Goal: Book appointment/travel/reservation

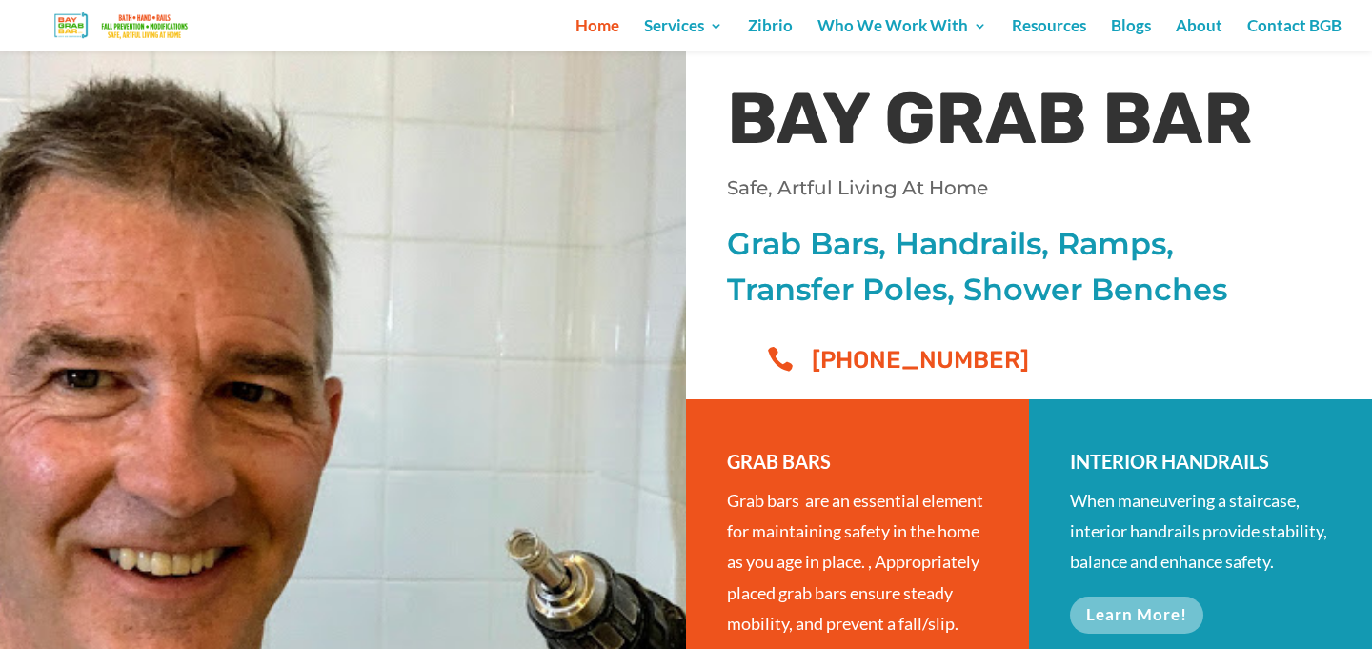
scroll to position [283, 0]
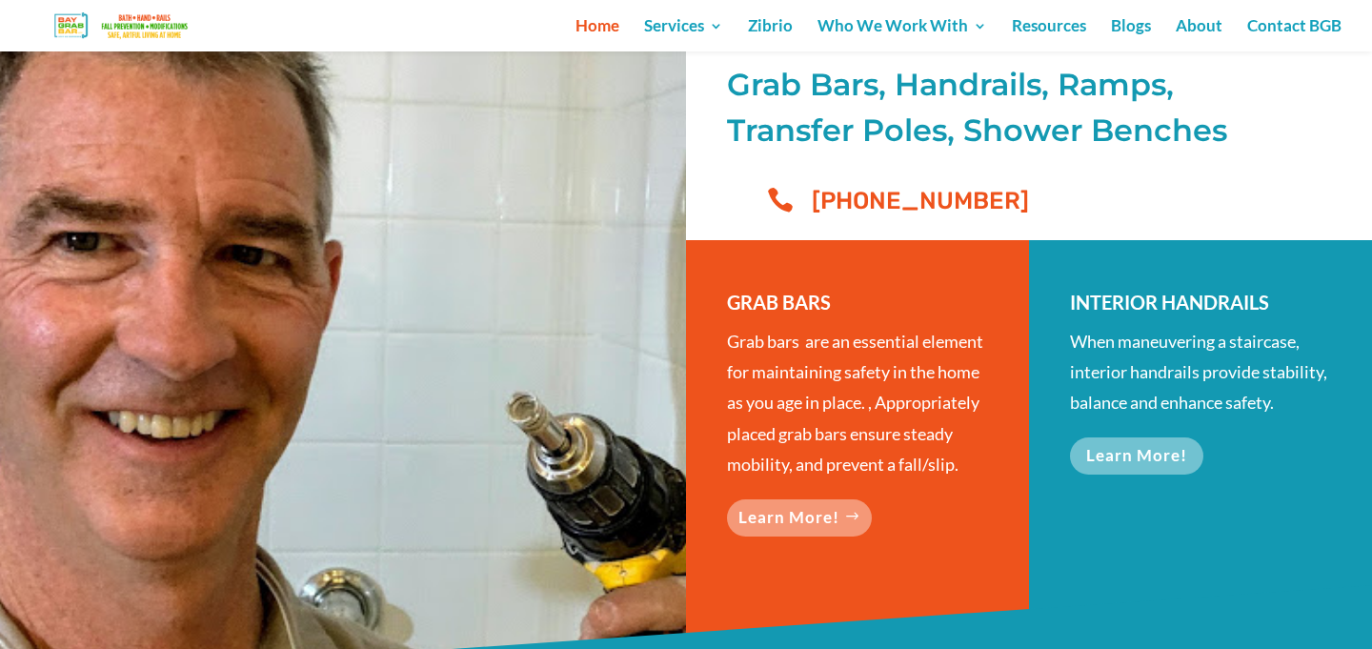
click at [801, 514] on link "Learn More!" at bounding box center [799, 517] width 145 height 37
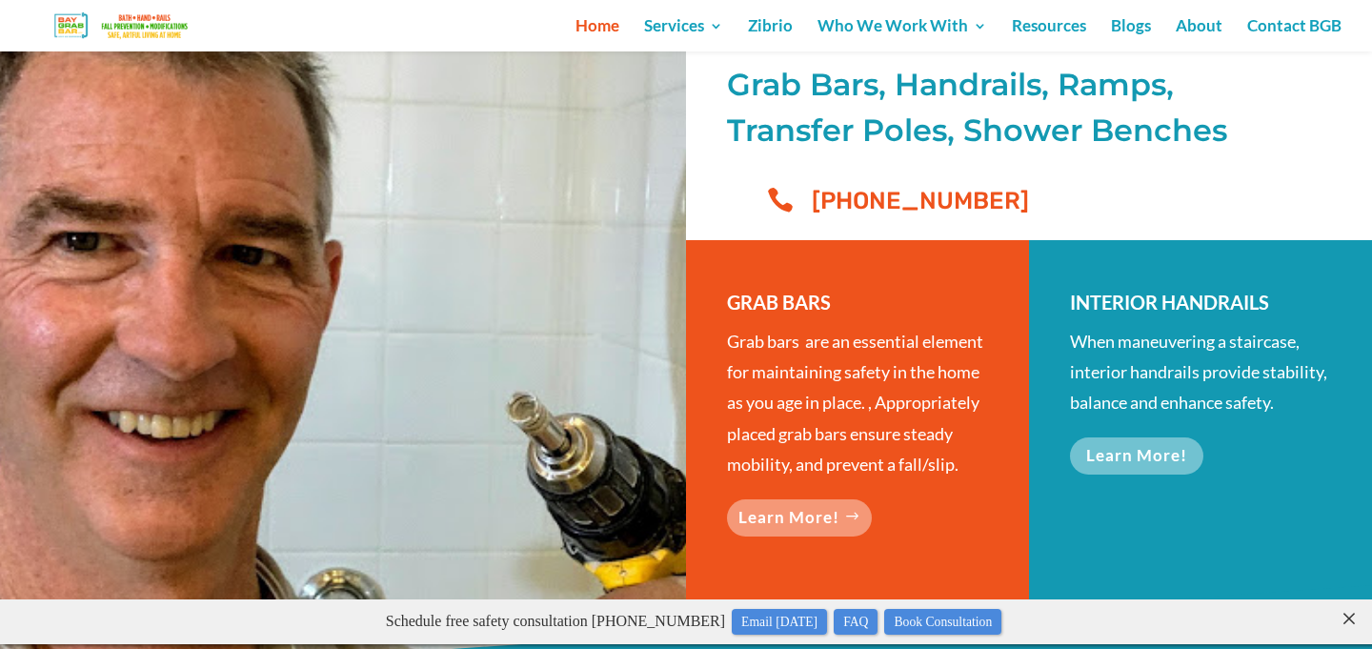
scroll to position [0, 0]
click at [1064, 31] on link "Resources" at bounding box center [1049, 35] width 74 height 32
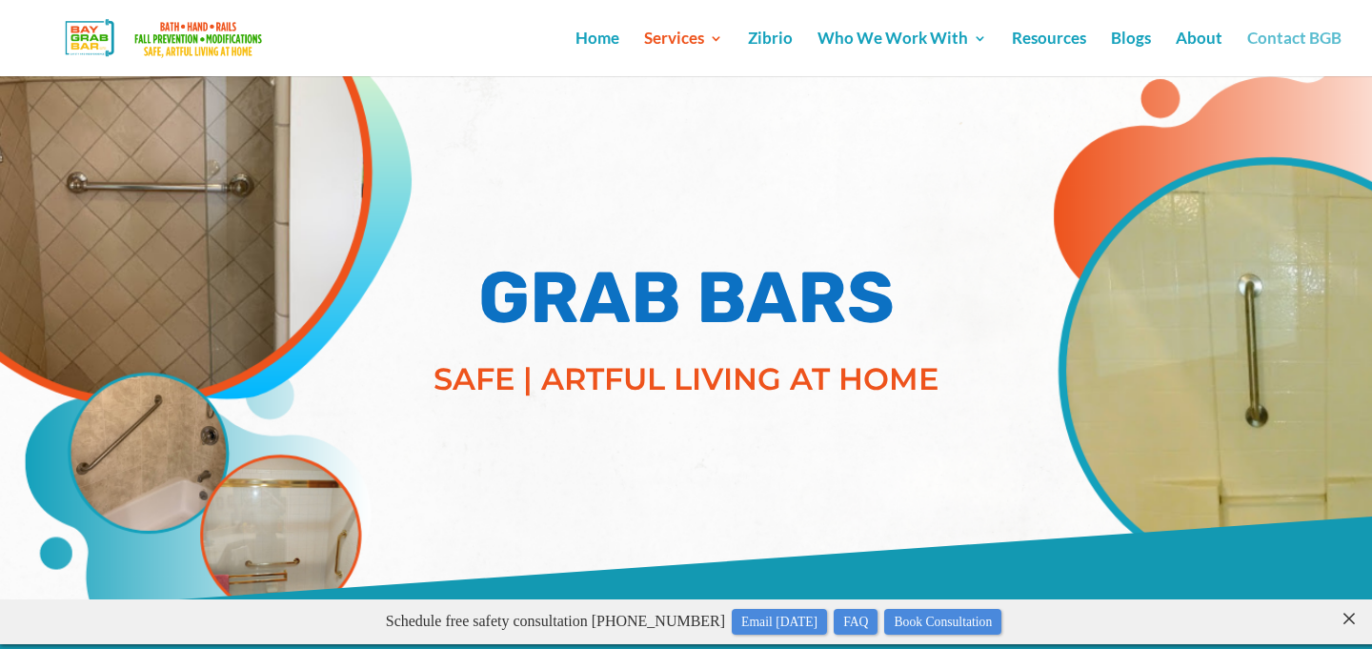
click at [1298, 44] on link "Contact BGB" at bounding box center [1294, 53] width 94 height 45
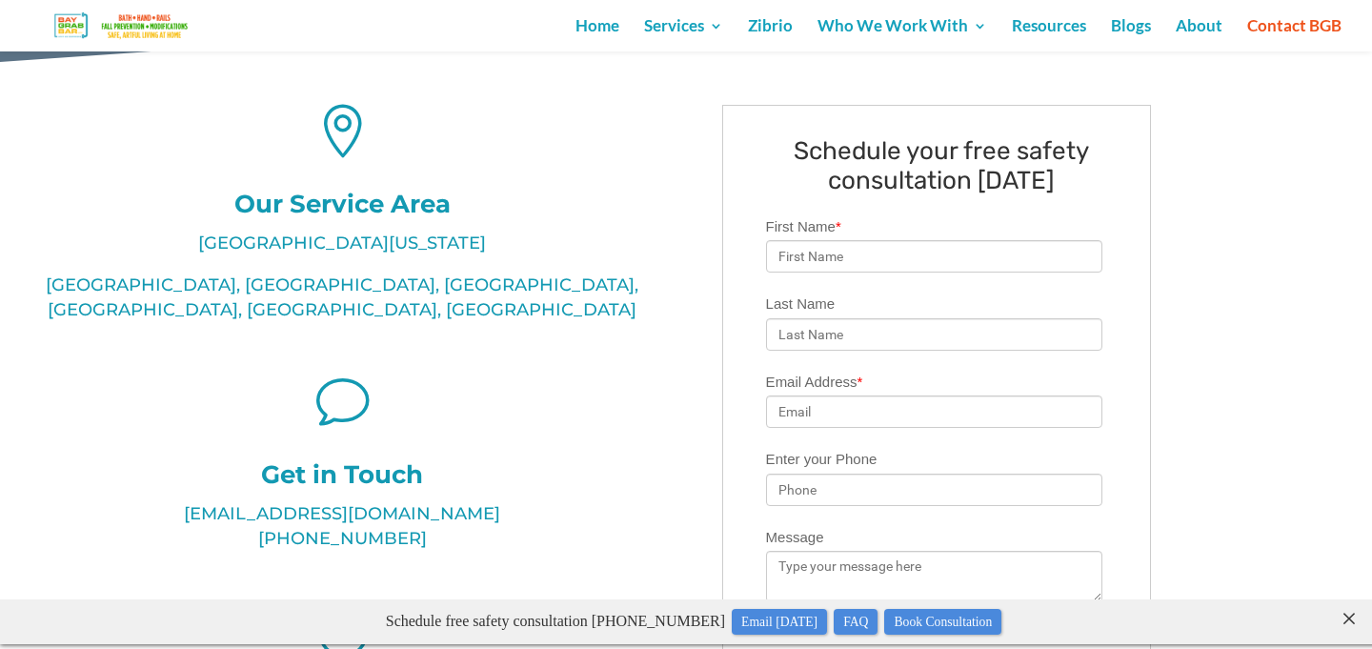
scroll to position [456, 0]
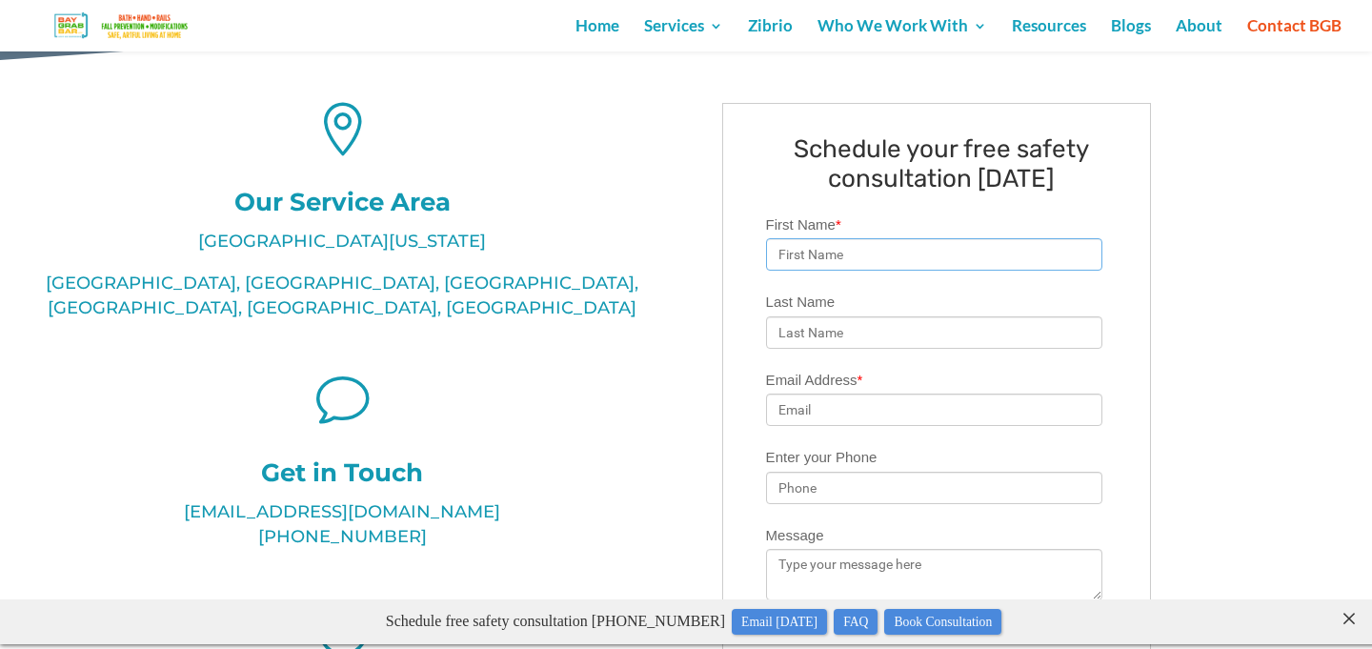
click at [931, 262] on input "First Name *" at bounding box center [934, 254] width 337 height 32
type input "Juliet"
type input "Small Ernst"
type input "julietsmallernst@gmail.com"
type input "5"
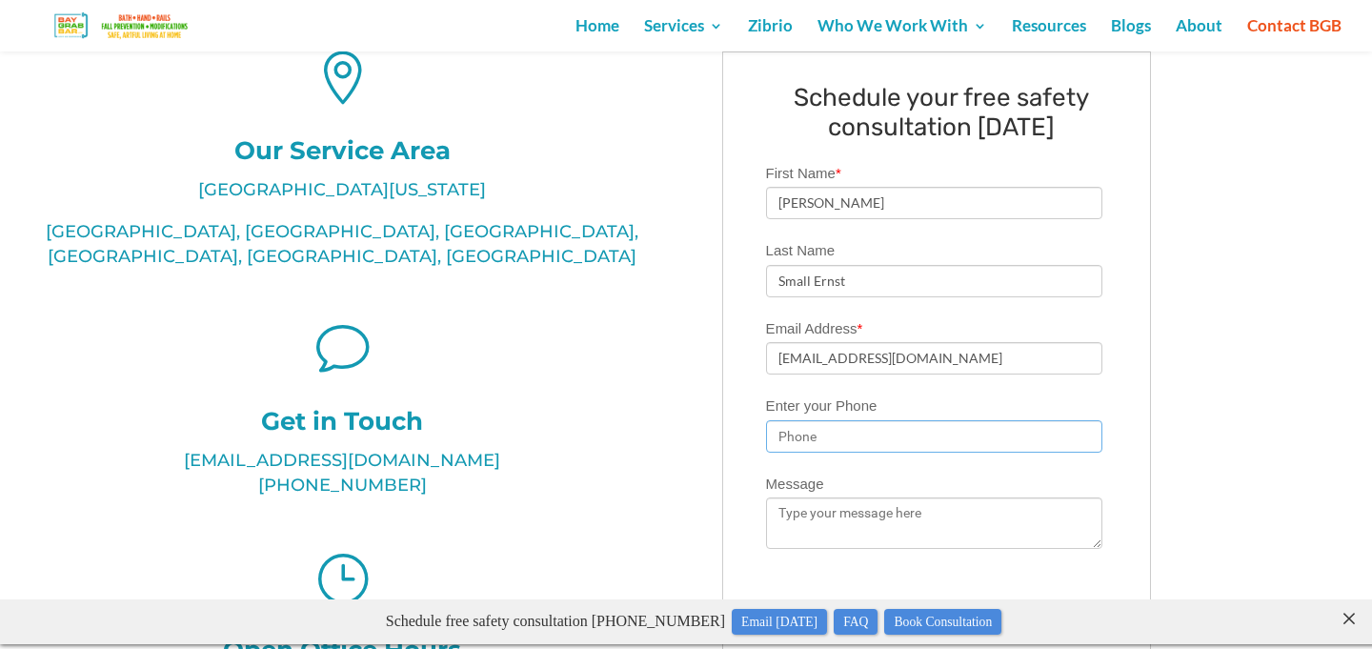
scroll to position [511, 0]
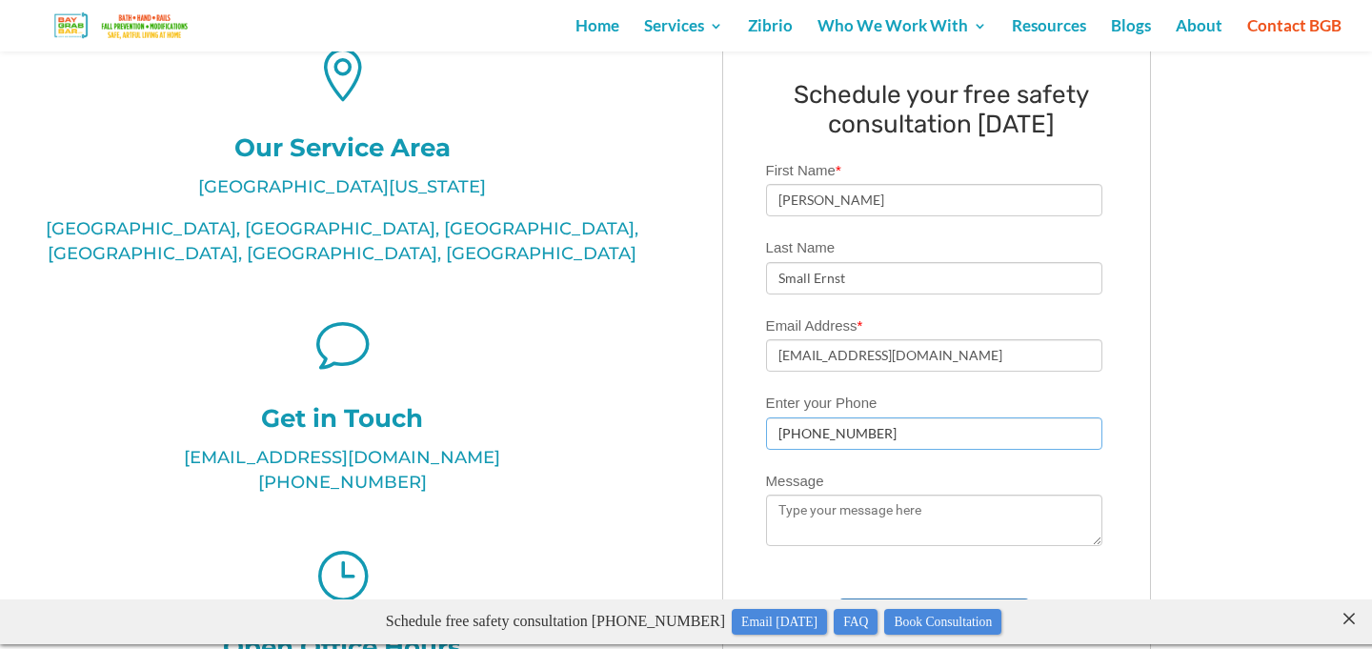
type input "310-922-7648"
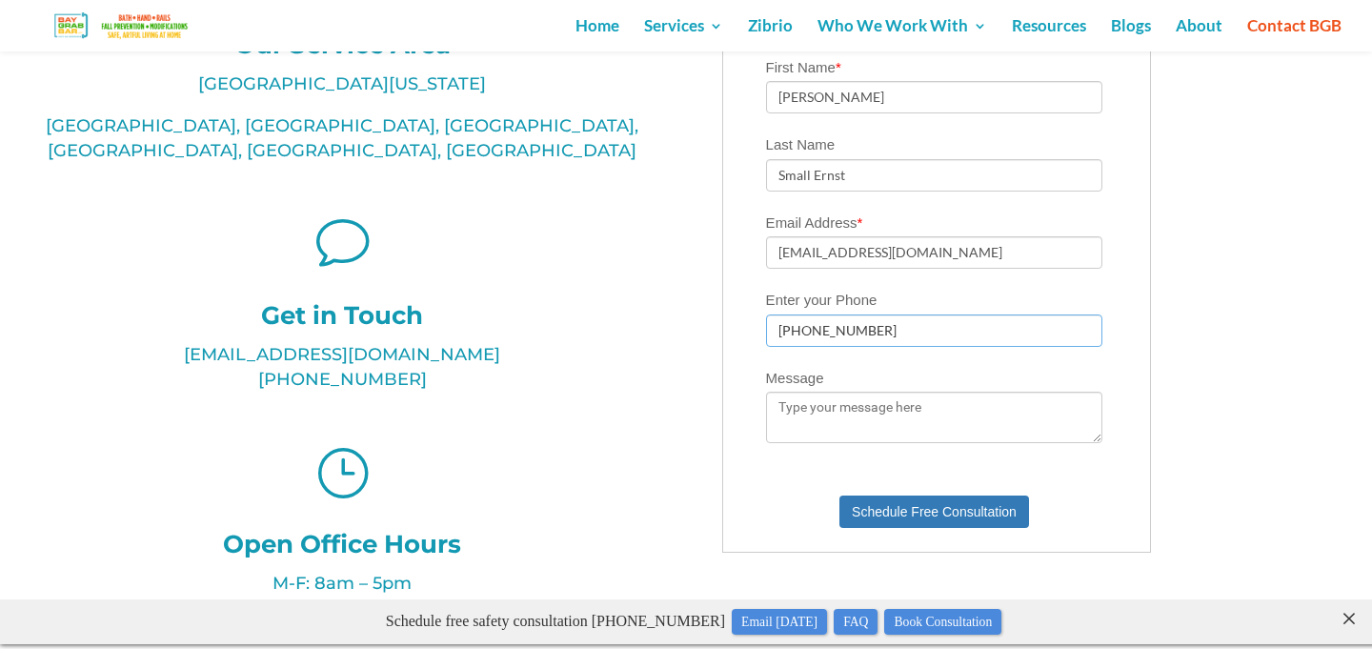
scroll to position [615, 0]
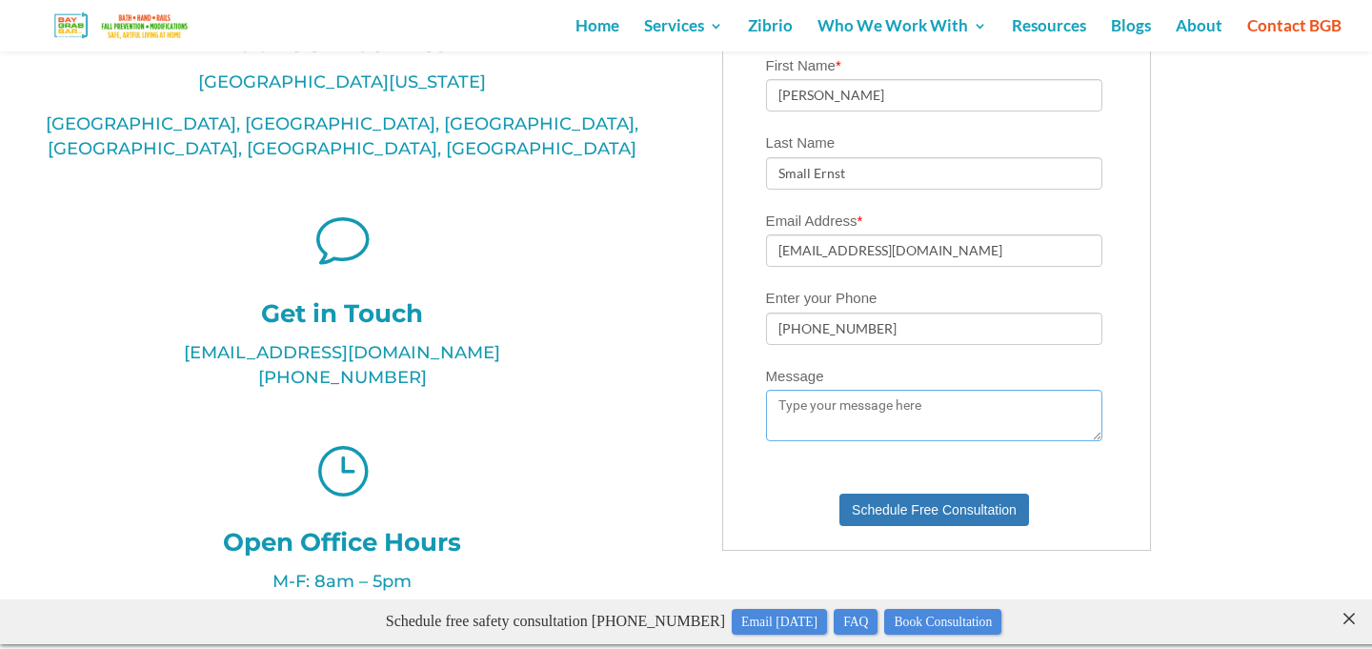
click at [910, 410] on textarea "Message" at bounding box center [934, 415] width 337 height 51
click at [803, 429] on textarea "Hi there. I'd like to schedule a consultation for grab bars in my shower." at bounding box center [934, 415] width 337 height 51
click at [962, 423] on textarea "Hi there. I'd like to schedule a consultation for grab bar installation in my s…" at bounding box center [934, 415] width 337 height 51
click at [889, 430] on textarea "Hi there. I'd like to schedule a consultation for grab bar installation in my s…" at bounding box center [934, 415] width 337 height 51
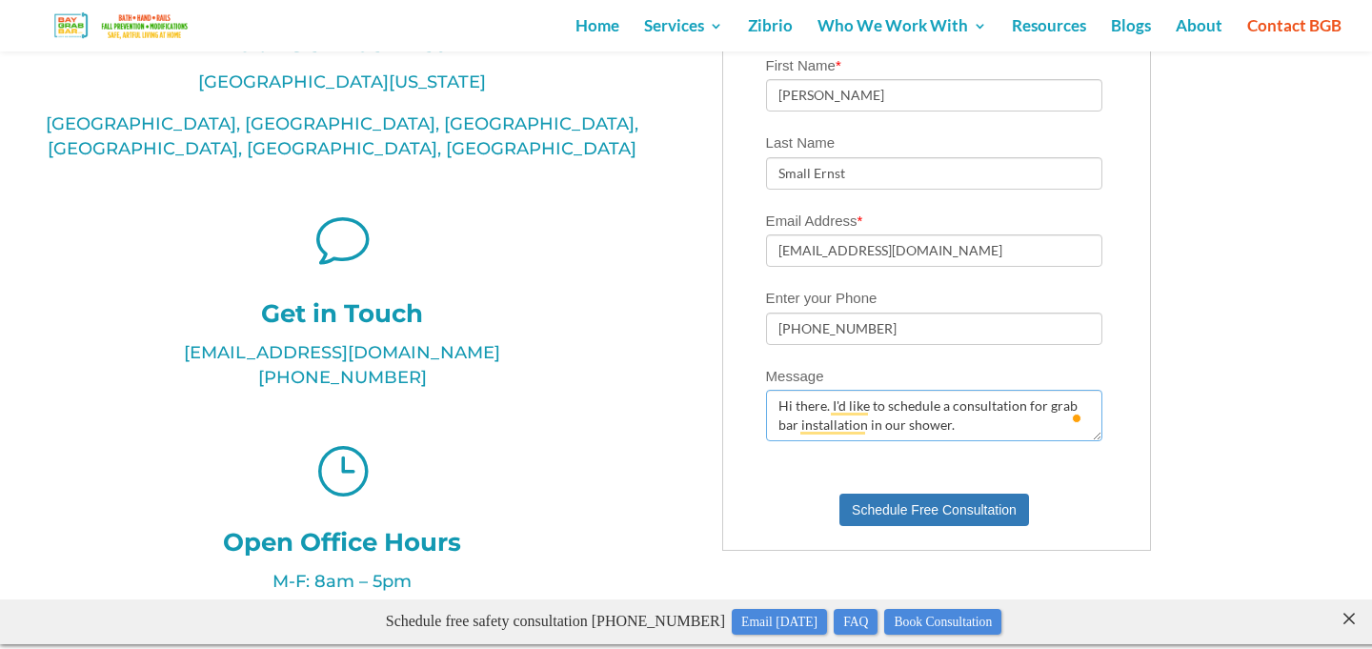
click at [986, 435] on textarea "Hi there. I'd like to schedule a consultation for grab bar installation in our …" at bounding box center [934, 415] width 337 height 51
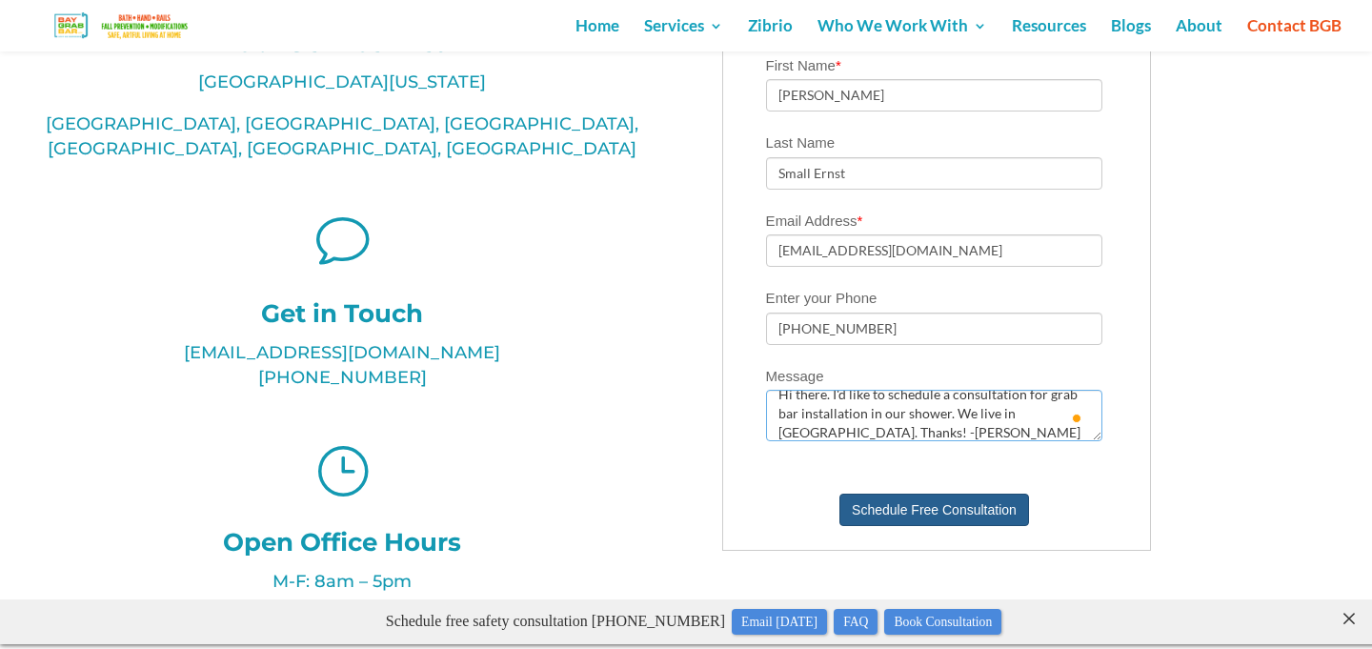
type textarea "Hi there. I'd like to schedule a consultation for grab bar installation in our …"
click at [933, 521] on button "Schedule Free Consultation" at bounding box center [934, 509] width 190 height 32
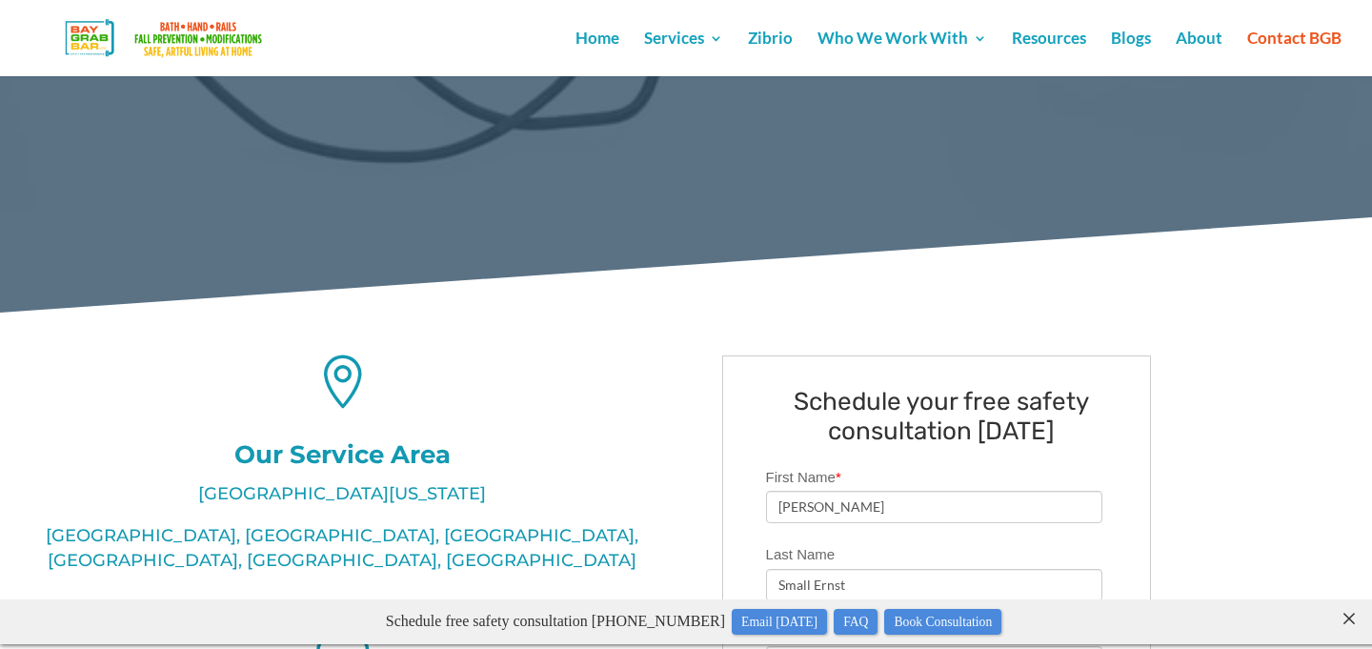
scroll to position [0, 0]
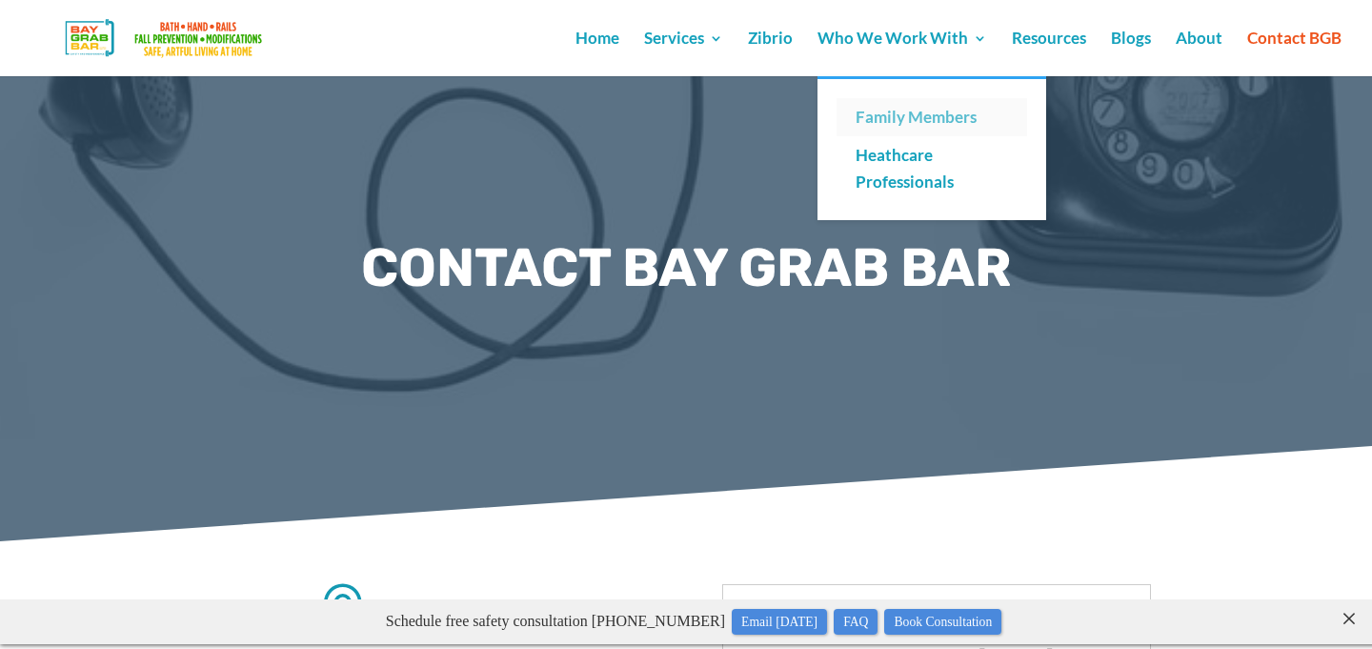
click at [918, 113] on link "Family Members" at bounding box center [931, 117] width 191 height 38
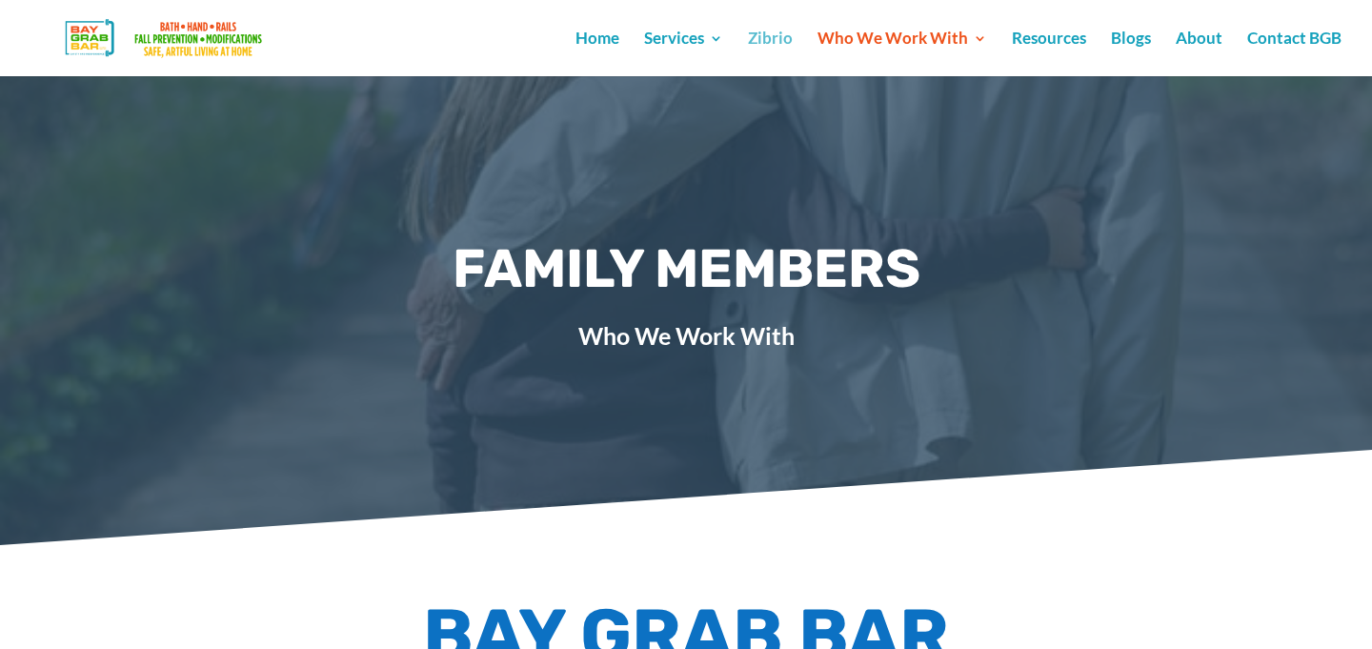
click at [776, 37] on link "Zibrio" at bounding box center [770, 53] width 45 height 45
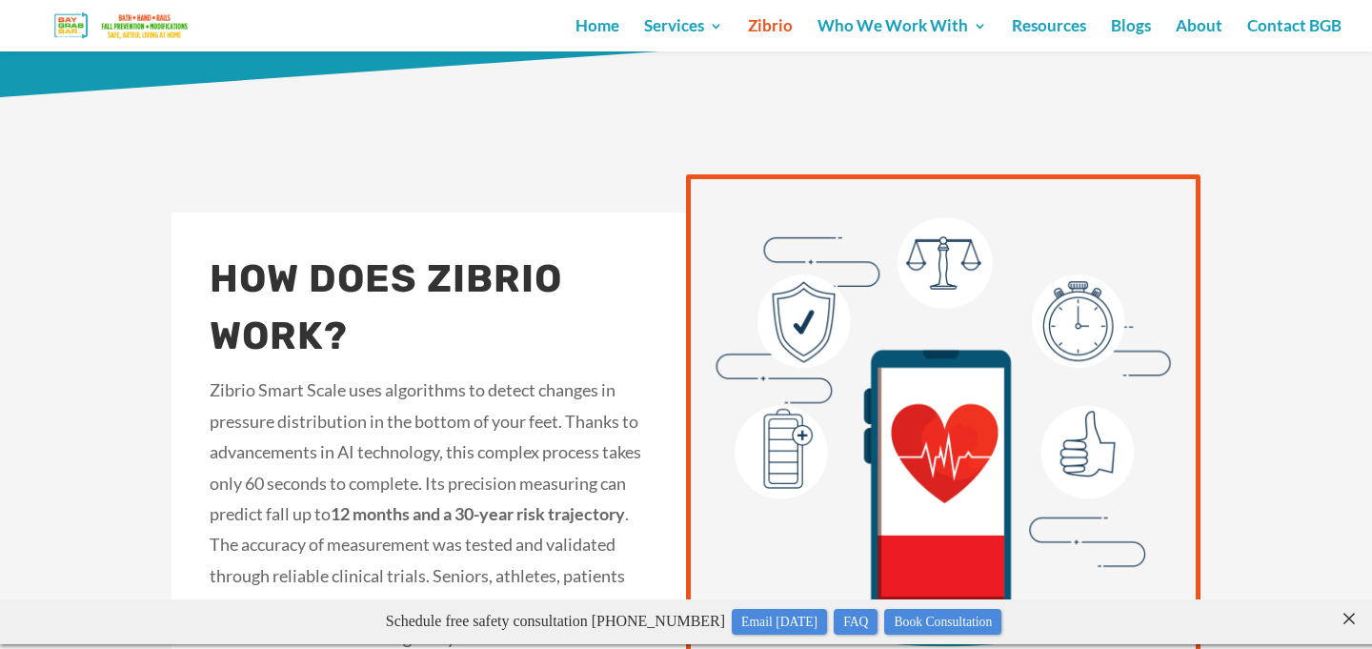
scroll to position [1040, 0]
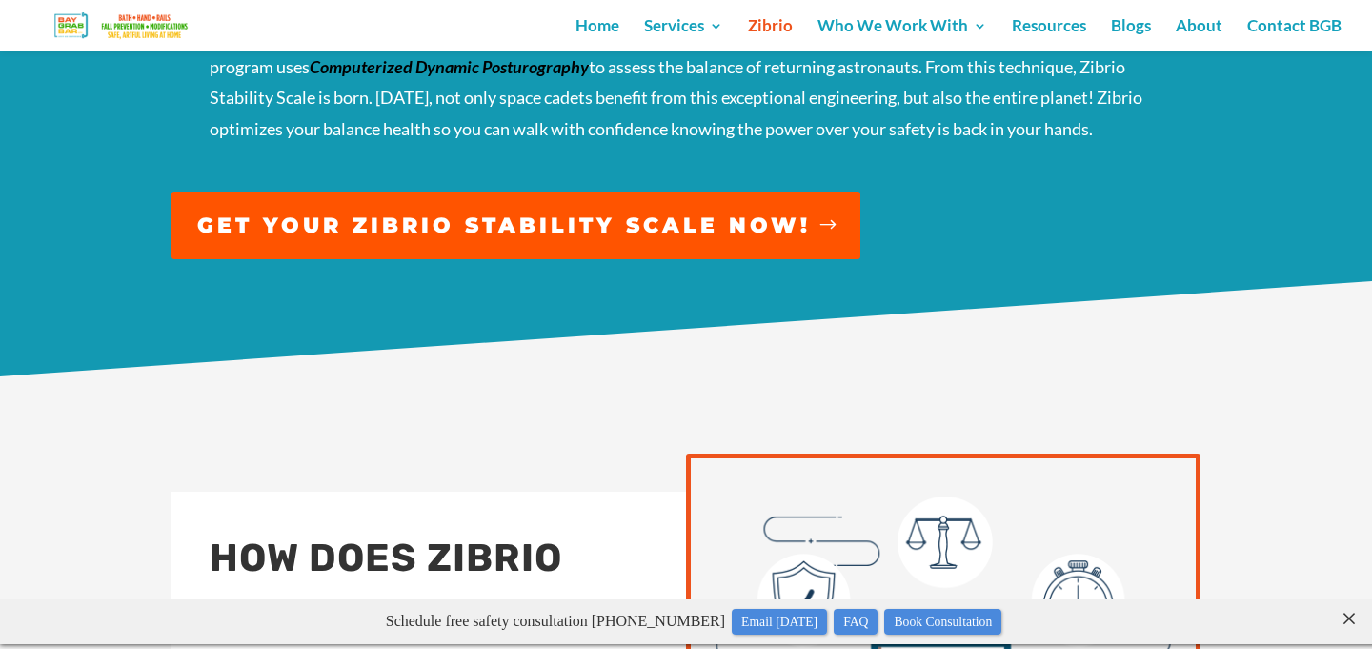
click at [709, 211] on link "GET YOUR ZIBRIO STABILITY SCALE NOW!" at bounding box center [515, 225] width 689 height 68
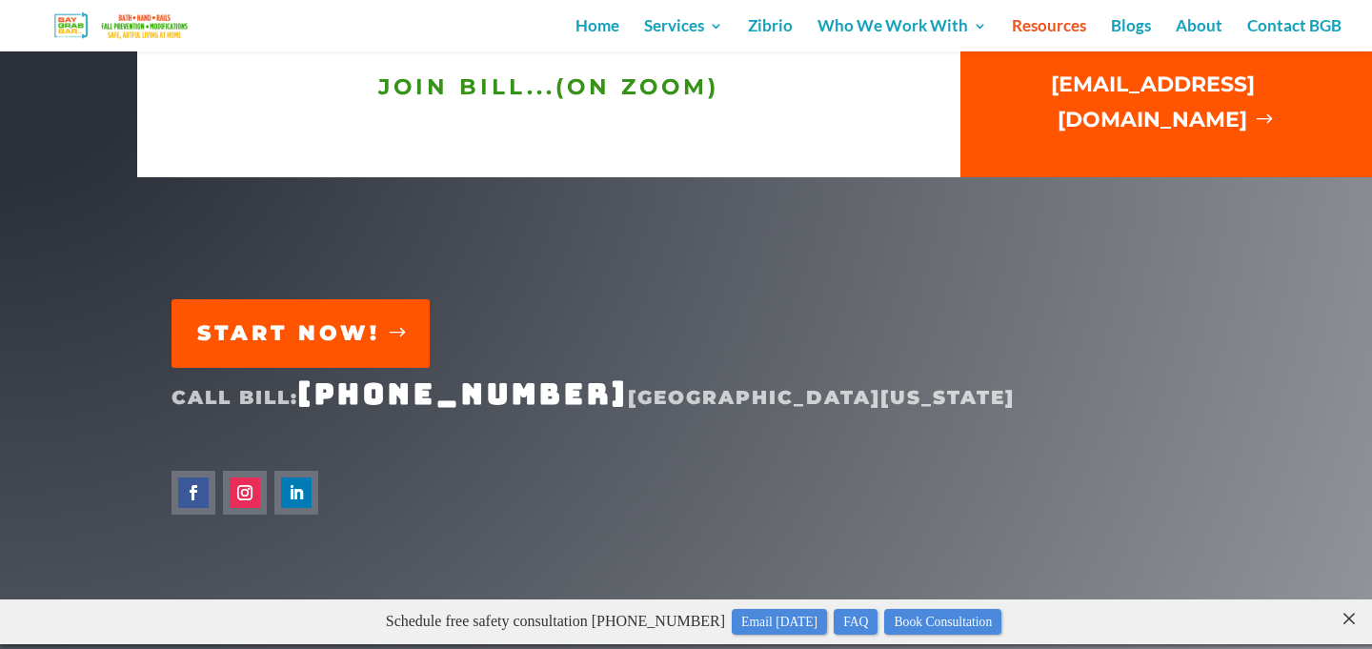
scroll to position [4410, 0]
